Goal: Information Seeking & Learning: Learn about a topic

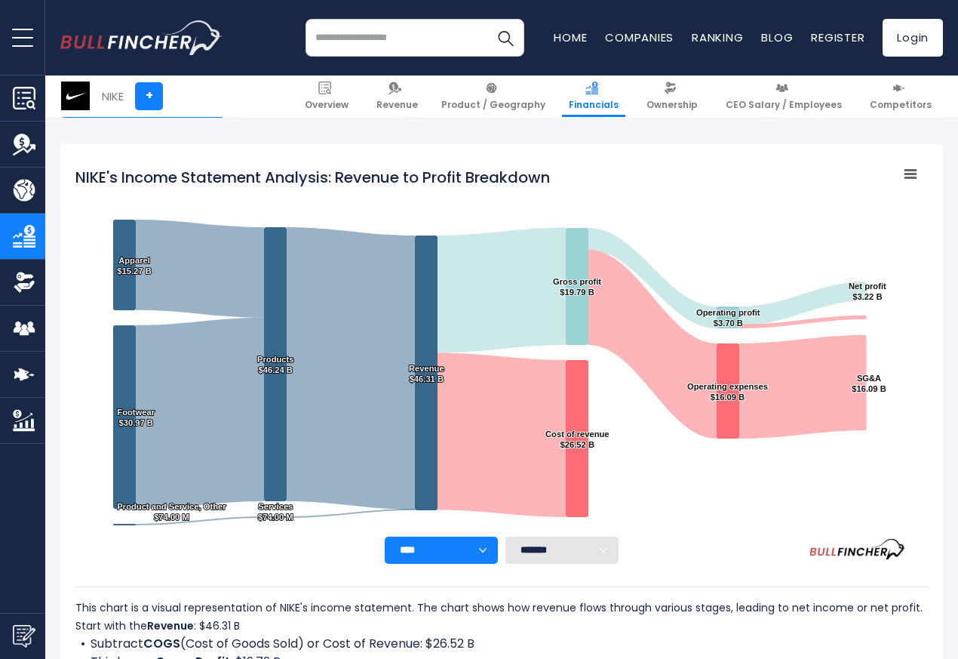
scroll to position [816, 0]
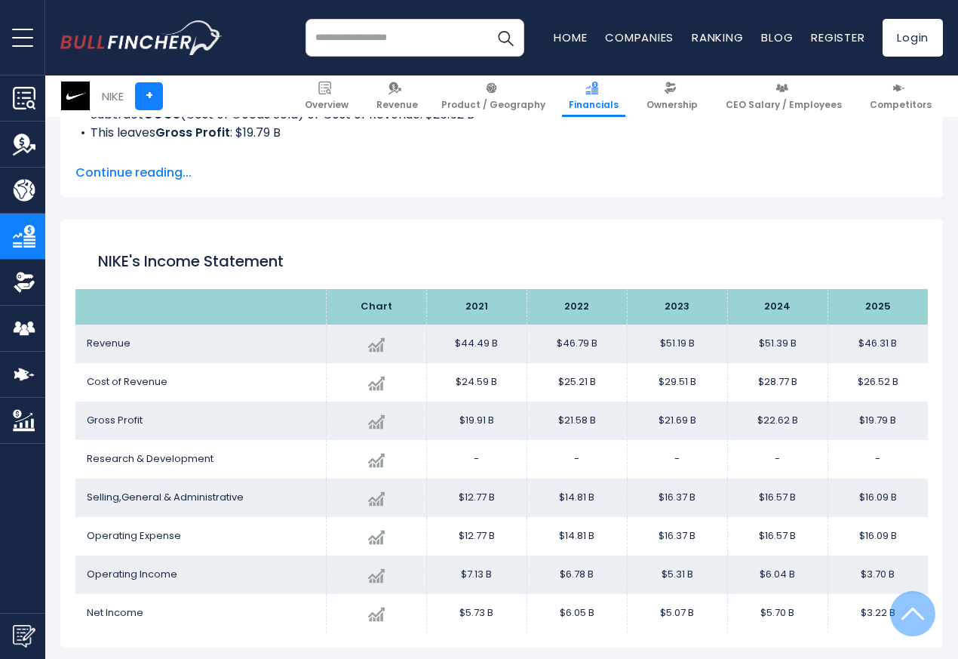
scroll to position [816, 0]
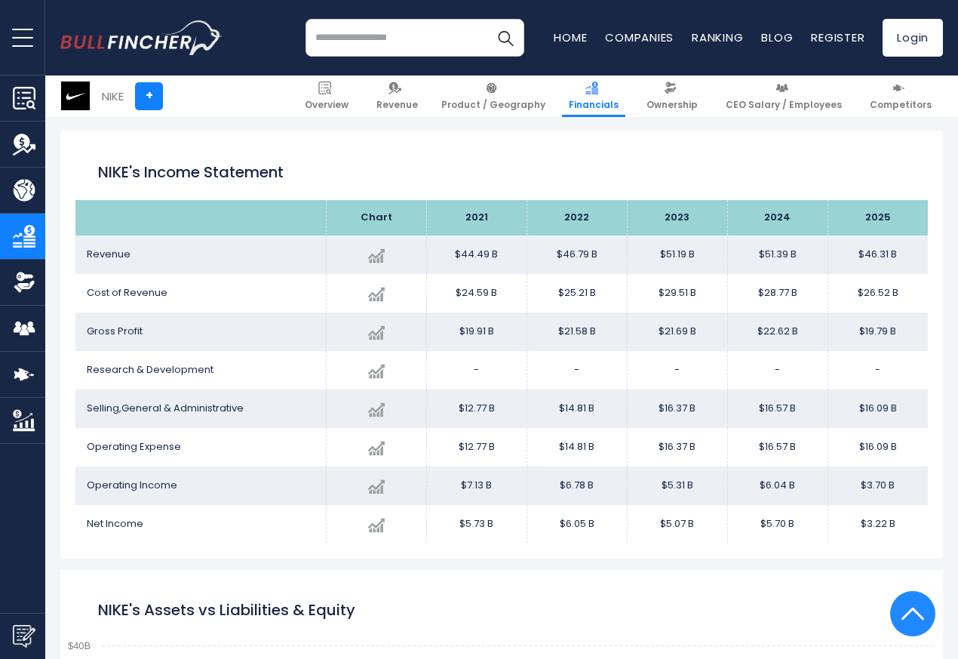
scroll to position [816, 0]
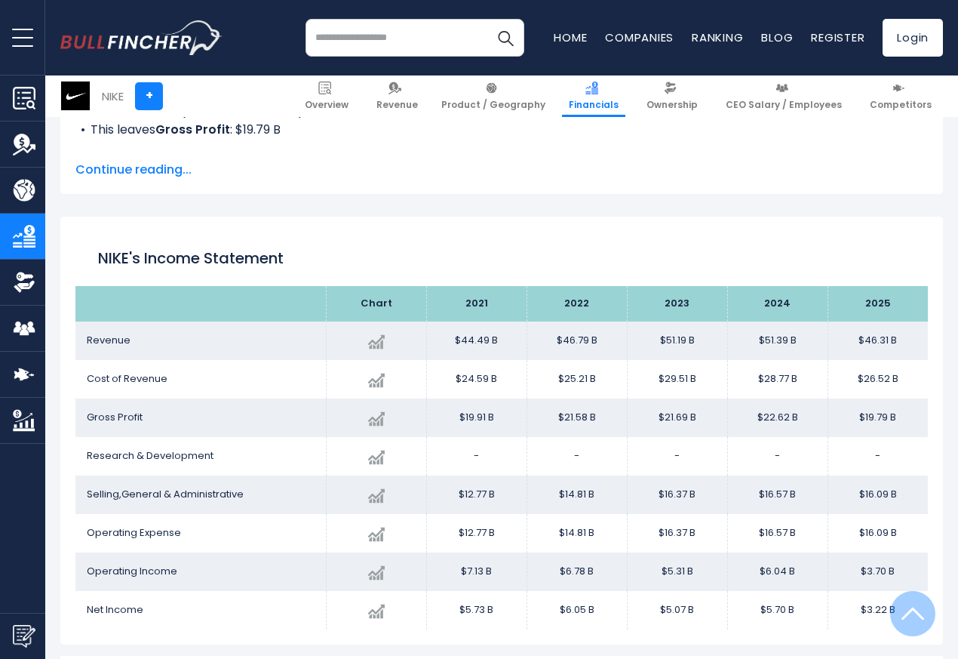
scroll to position [816, 0]
